Goal: Find specific page/section: Find specific page/section

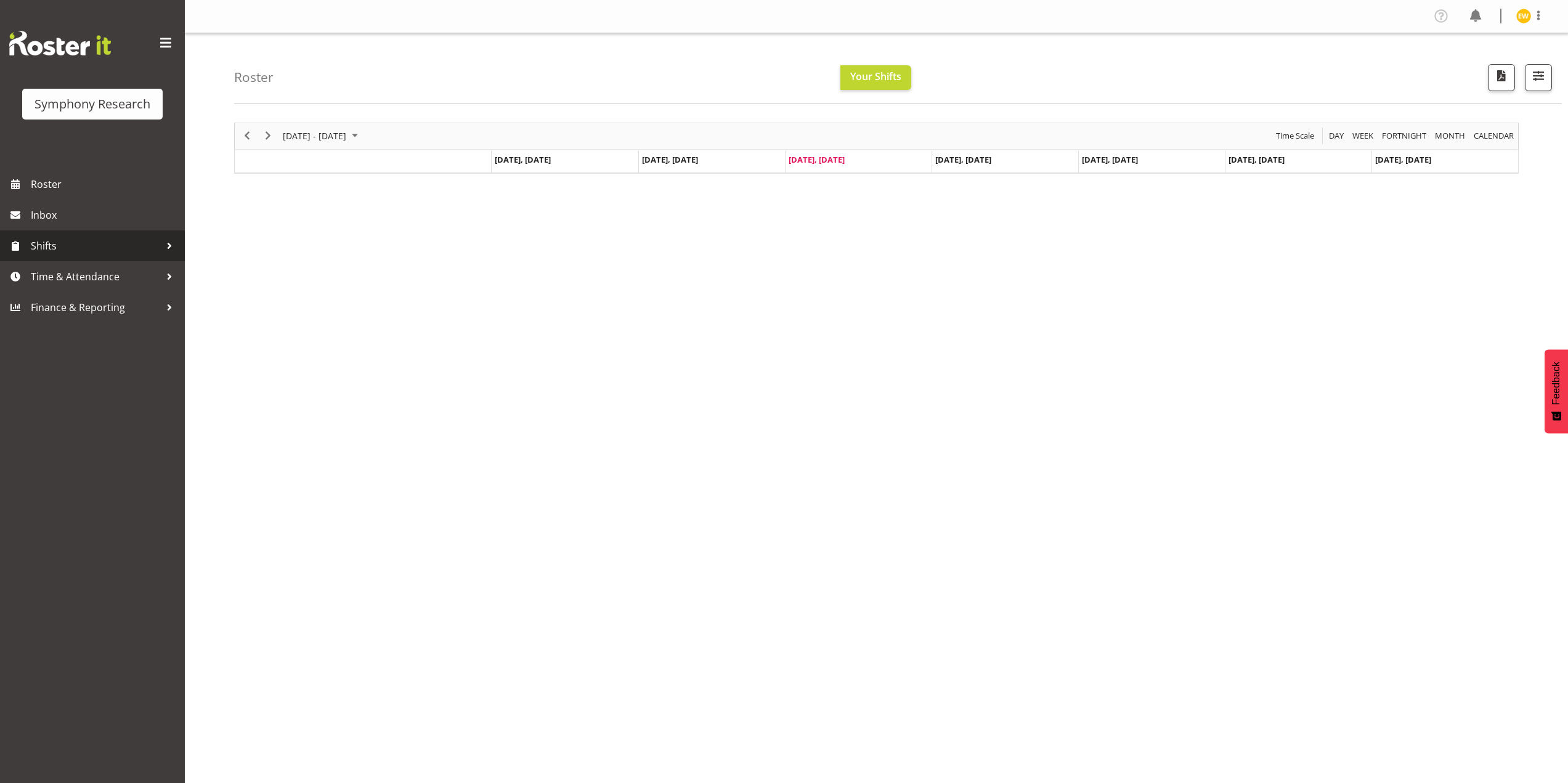
click at [92, 252] on span "Shifts" at bounding box center [95, 246] width 129 height 18
click at [91, 369] on span "Time & Attendance" at bounding box center [95, 375] width 129 height 18
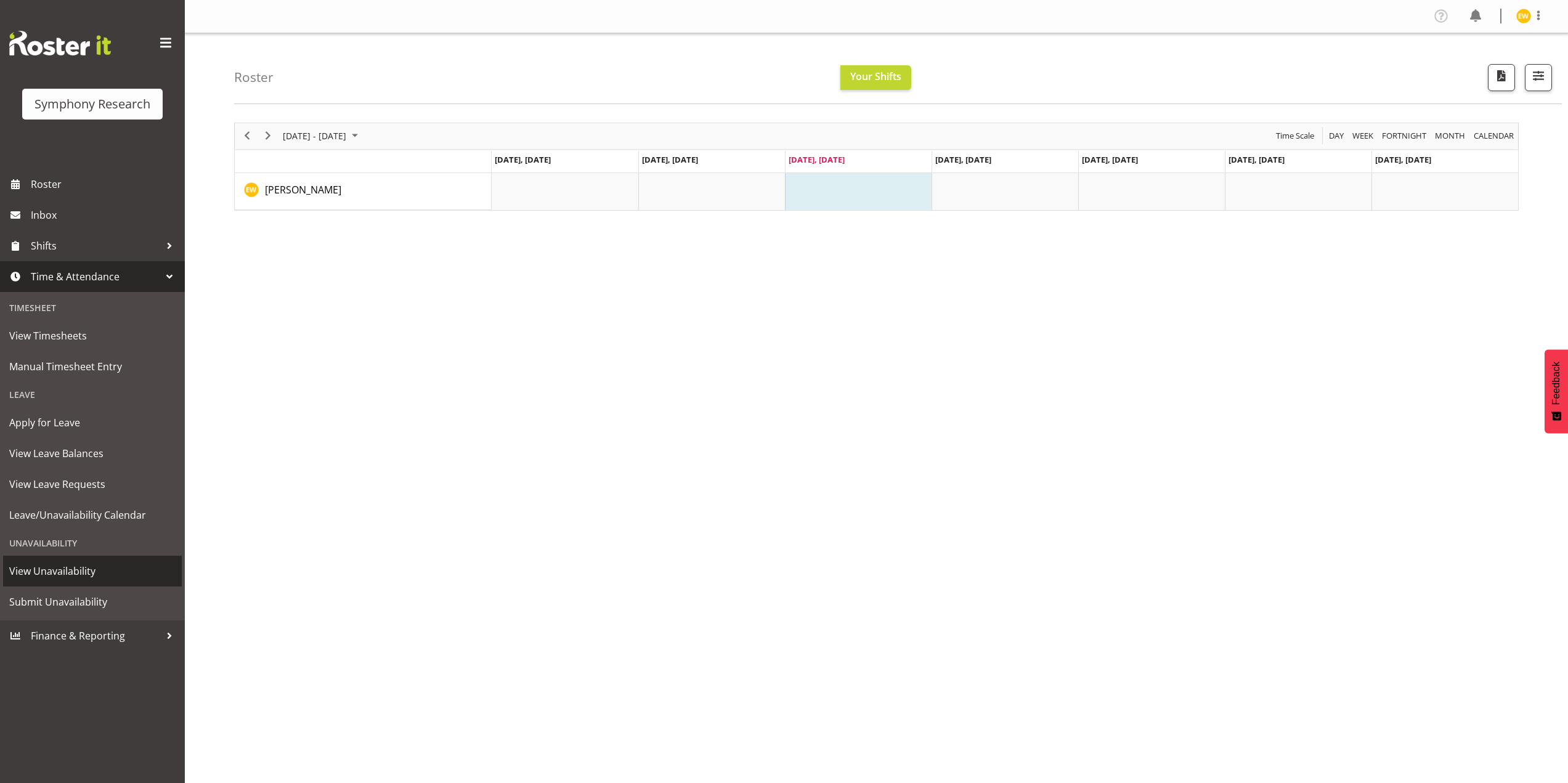
click at [59, 575] on span "View Unavailability" at bounding box center [92, 571] width 166 height 18
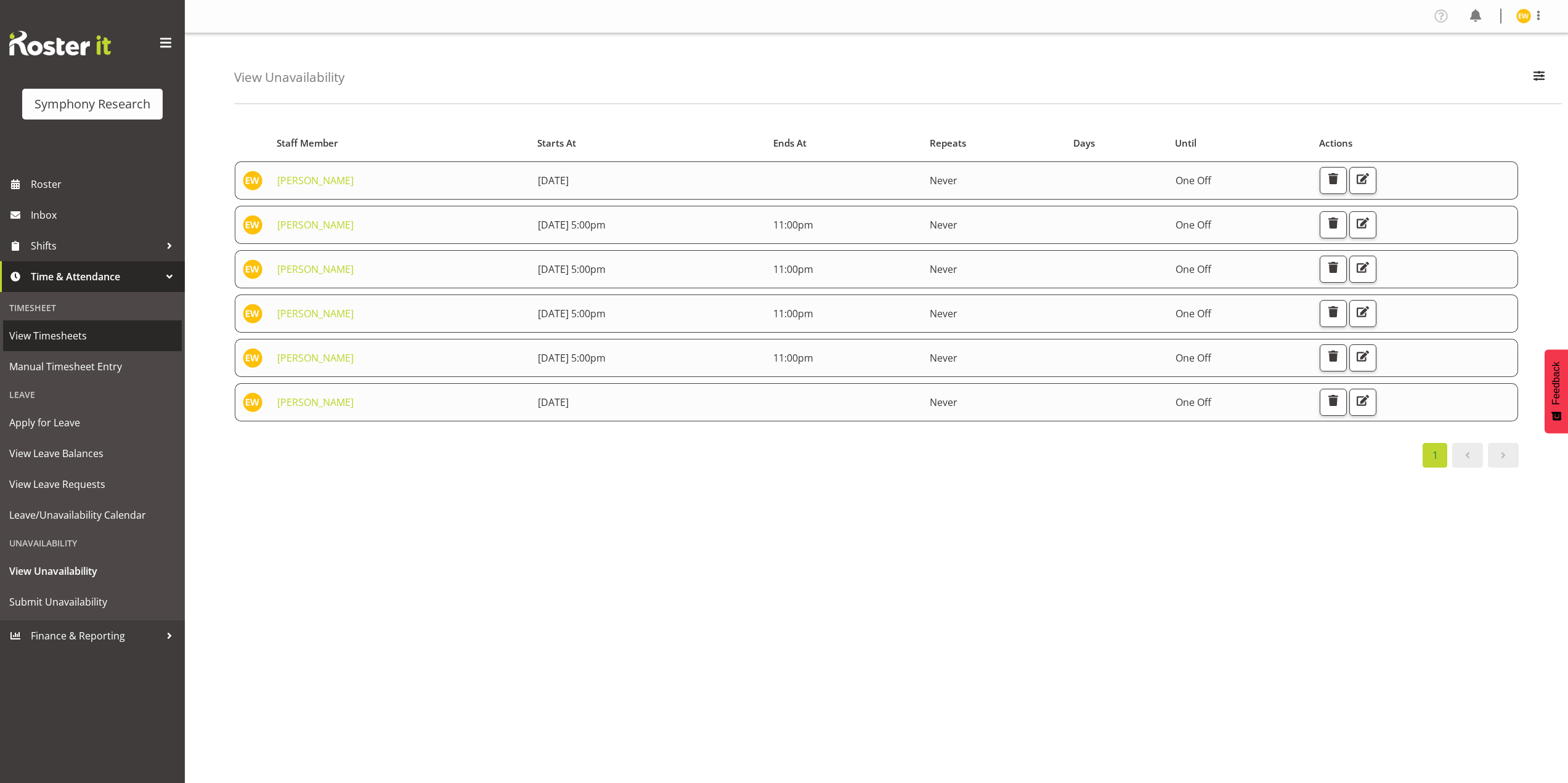
click at [58, 337] on span "View Timesheets" at bounding box center [92, 335] width 166 height 18
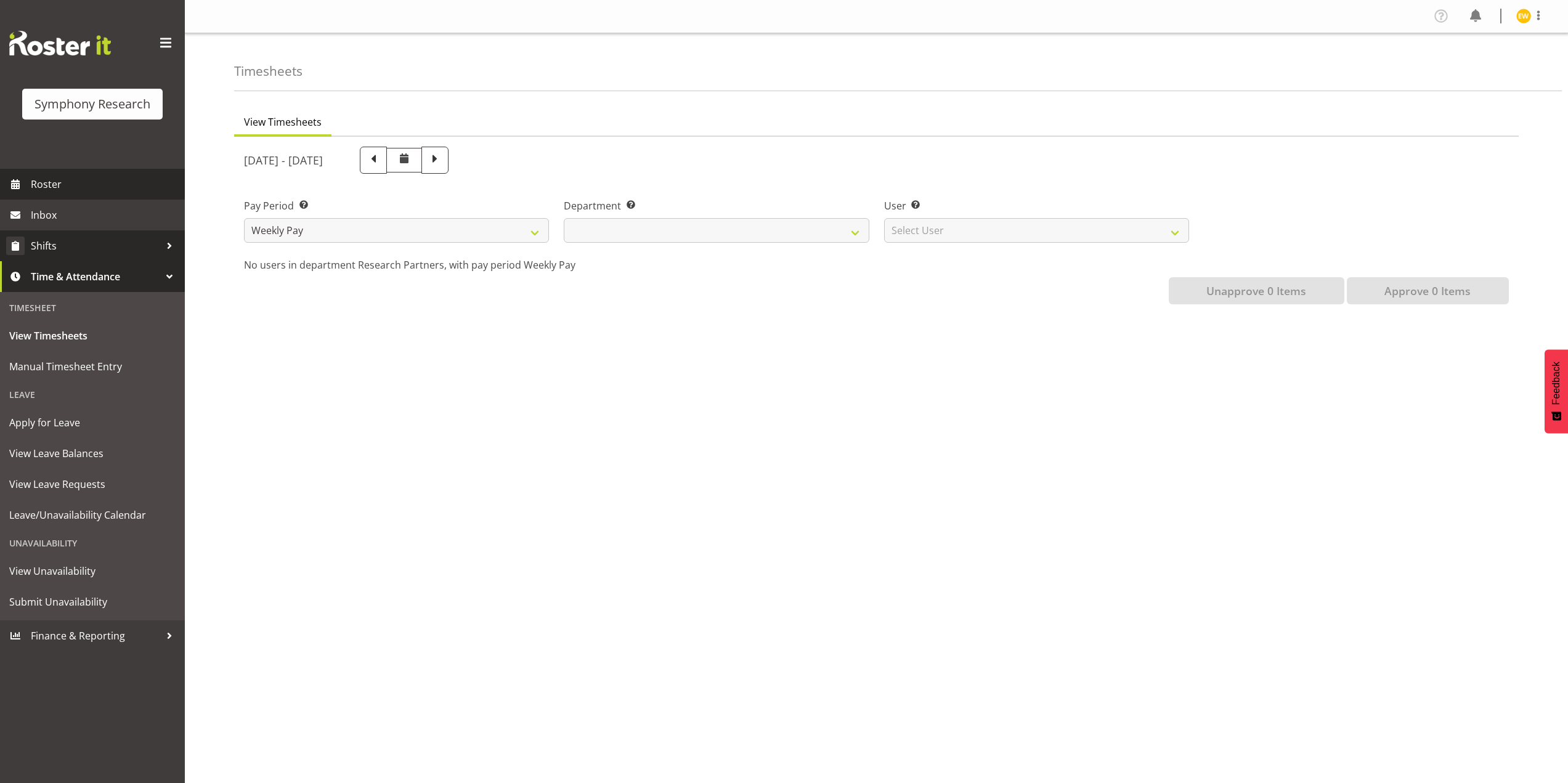
select select
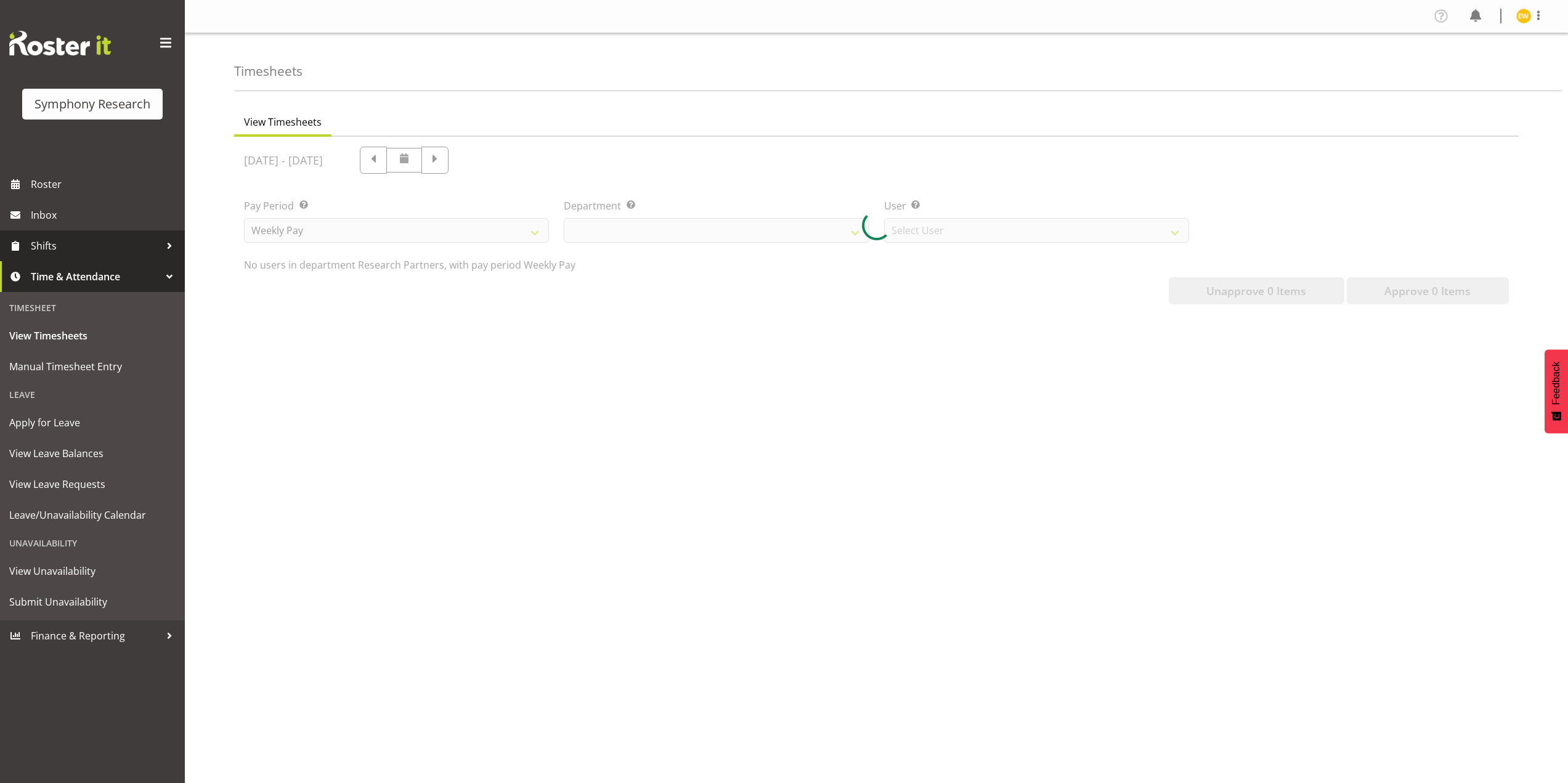
click at [42, 240] on span "Shifts" at bounding box center [95, 246] width 129 height 18
